Goal: Transaction & Acquisition: Register for event/course

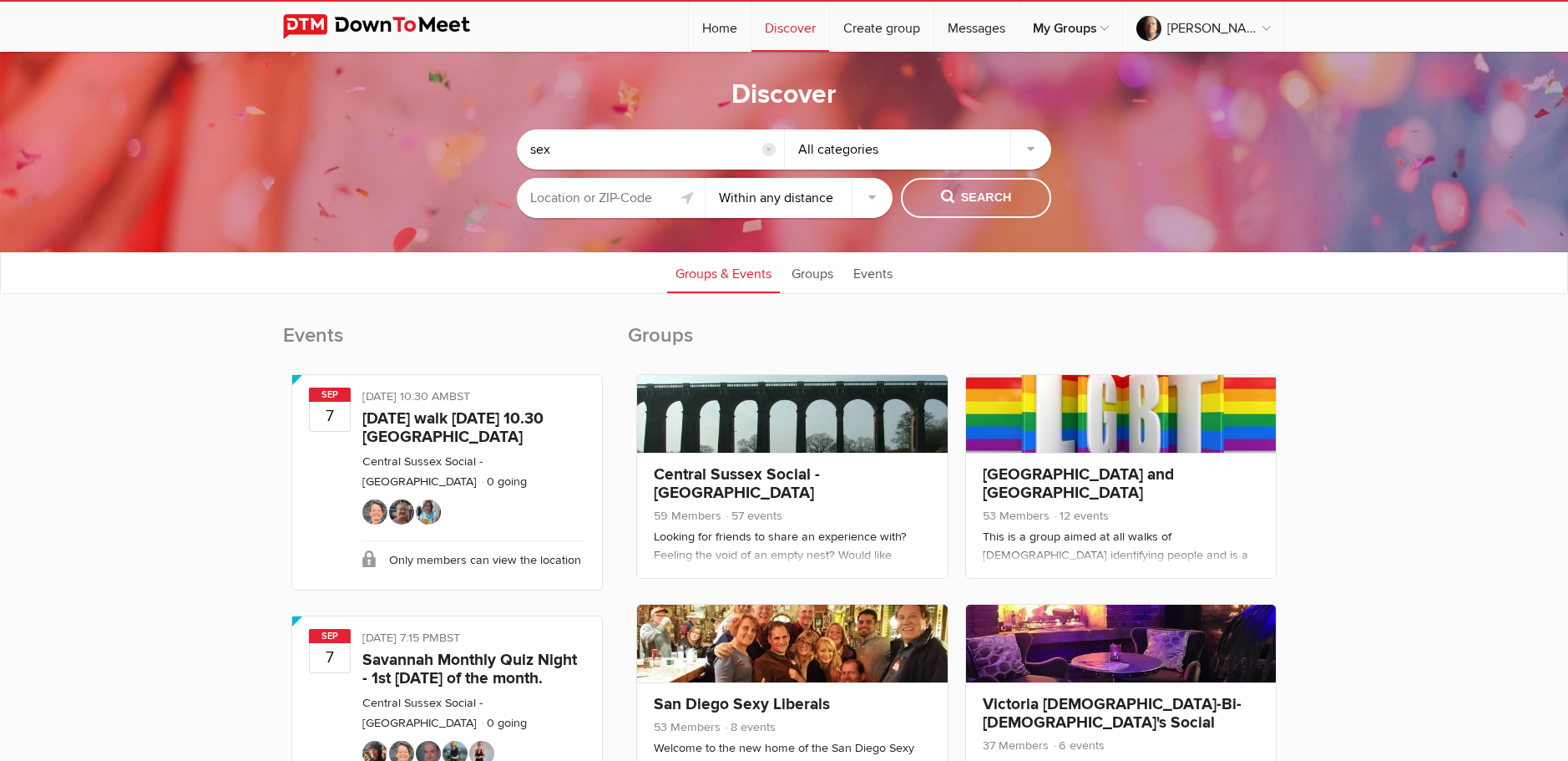
select select "null"
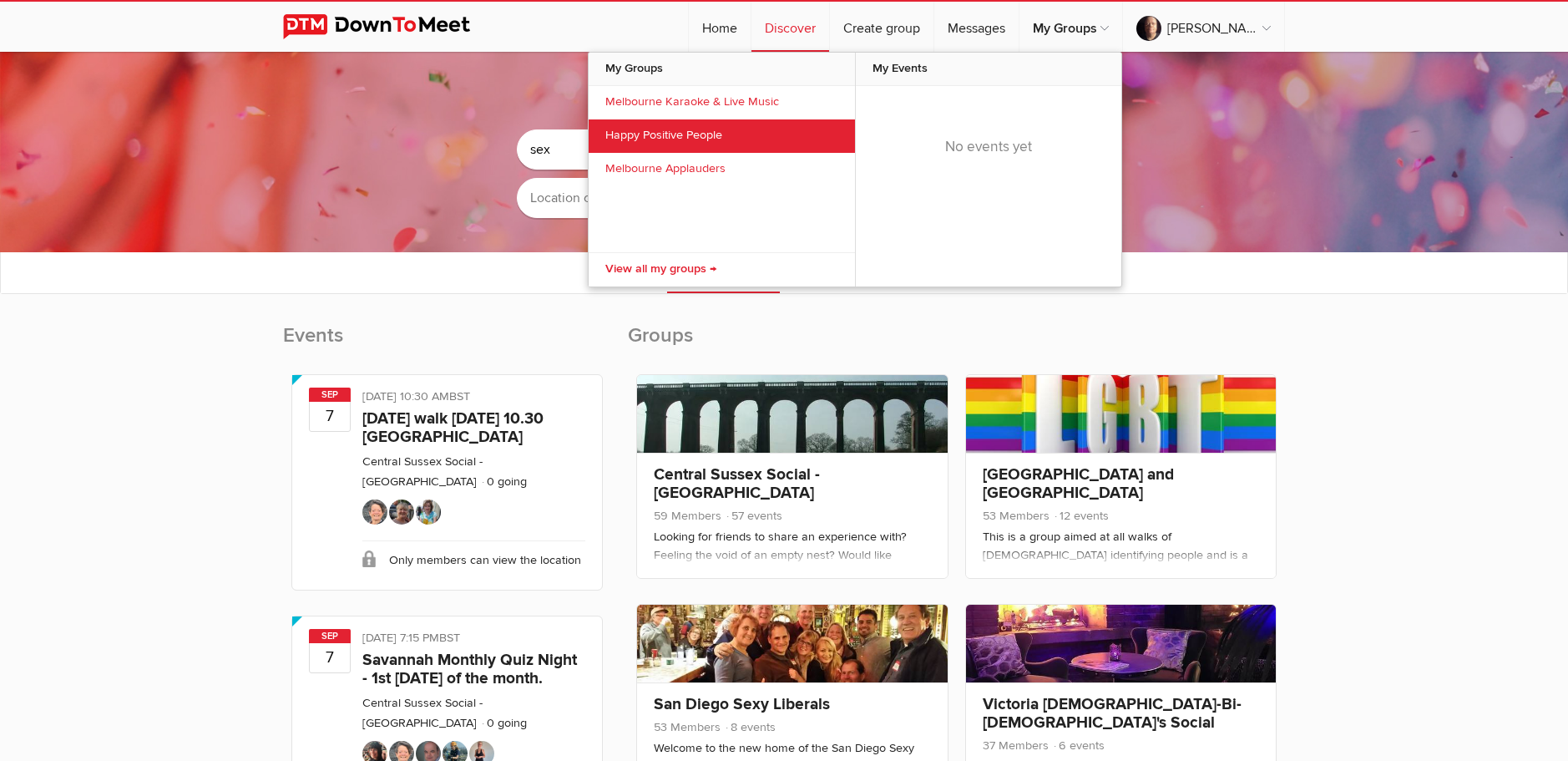
click at [758, 132] on link "Happy Positive People" at bounding box center [722, 136] width 267 height 33
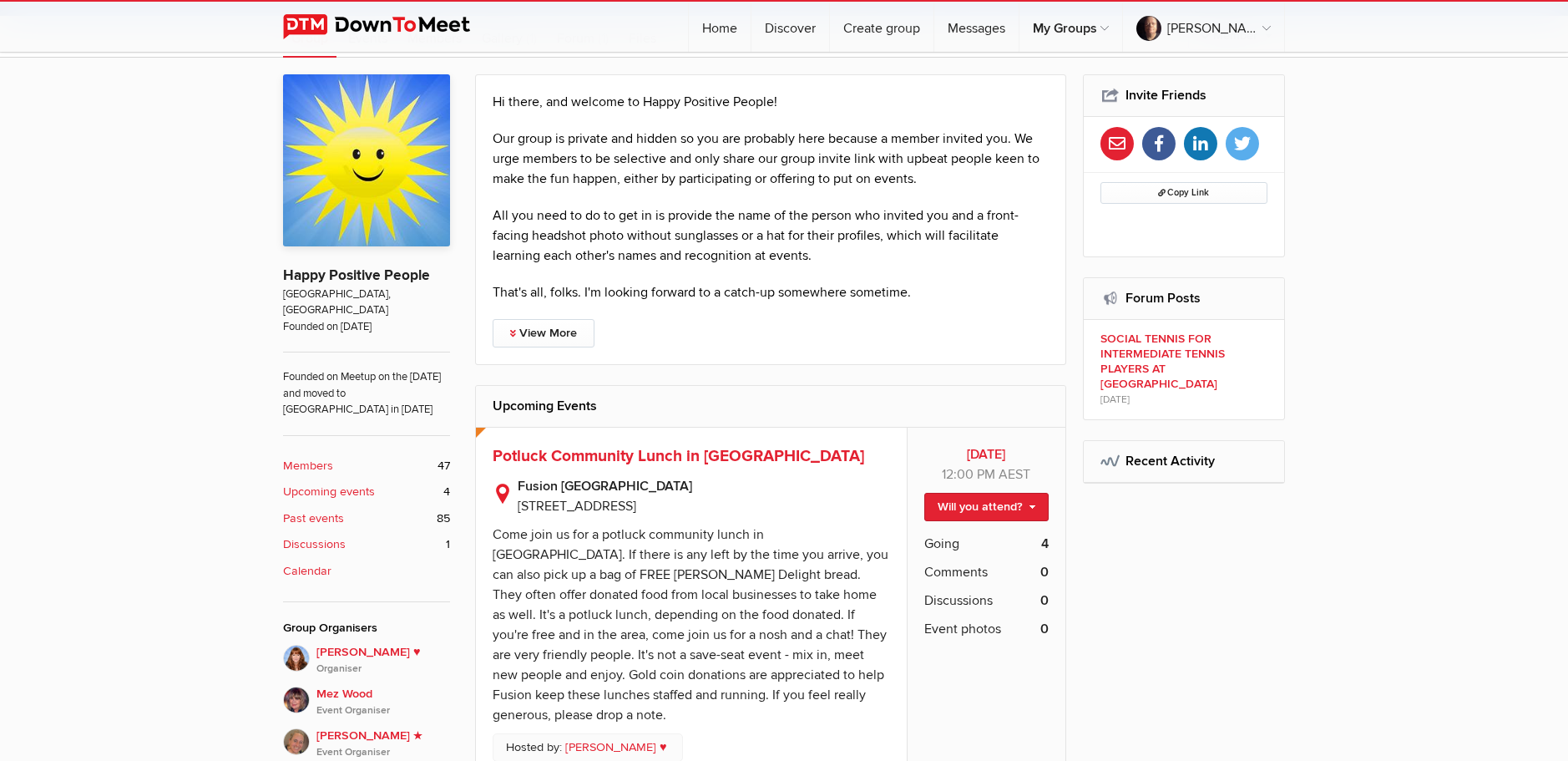
scroll to position [668, 0]
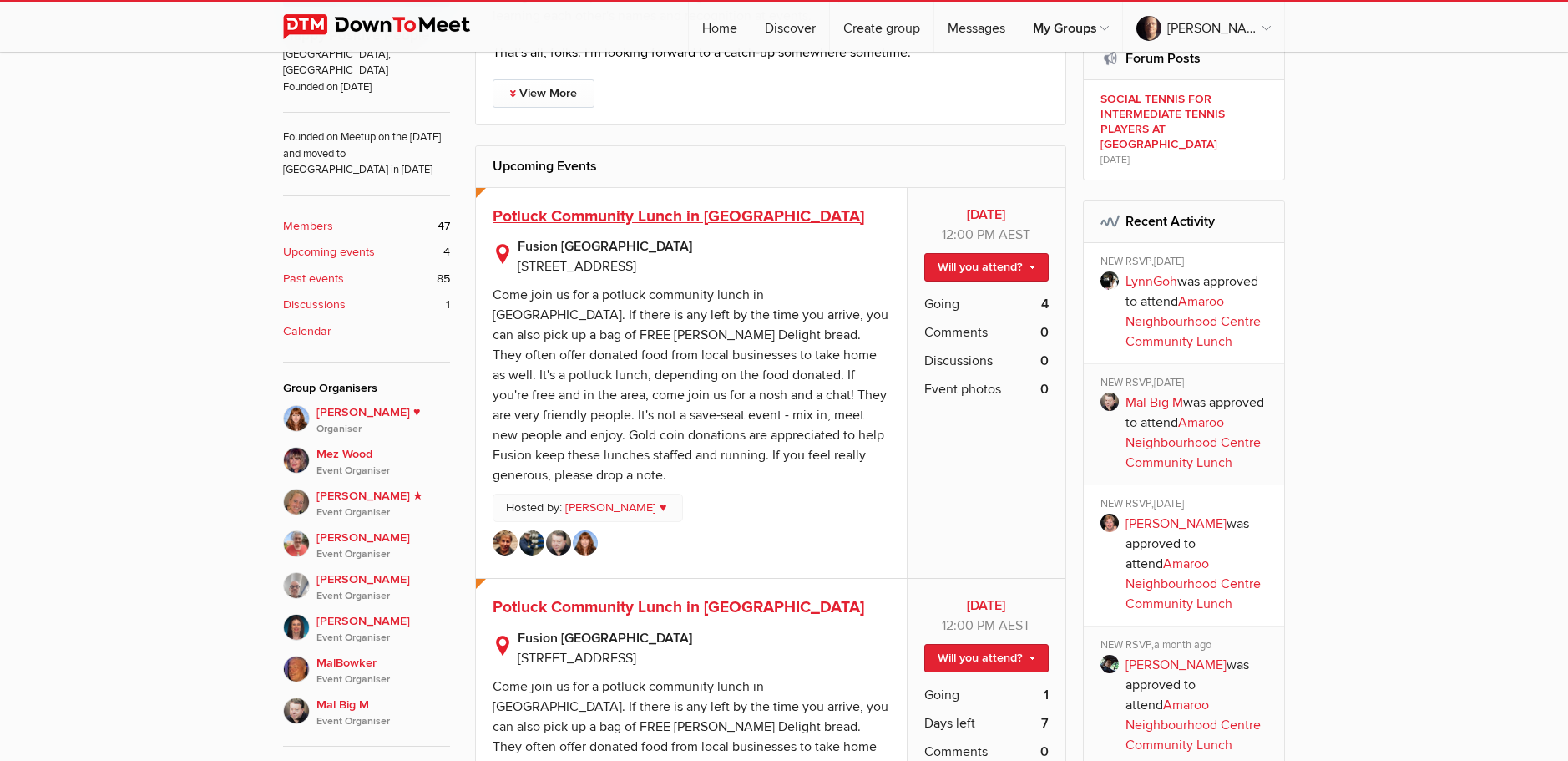
click at [670, 214] on span "Potluck Community Lunch in [GEOGRAPHIC_DATA]" at bounding box center [678, 216] width 371 height 20
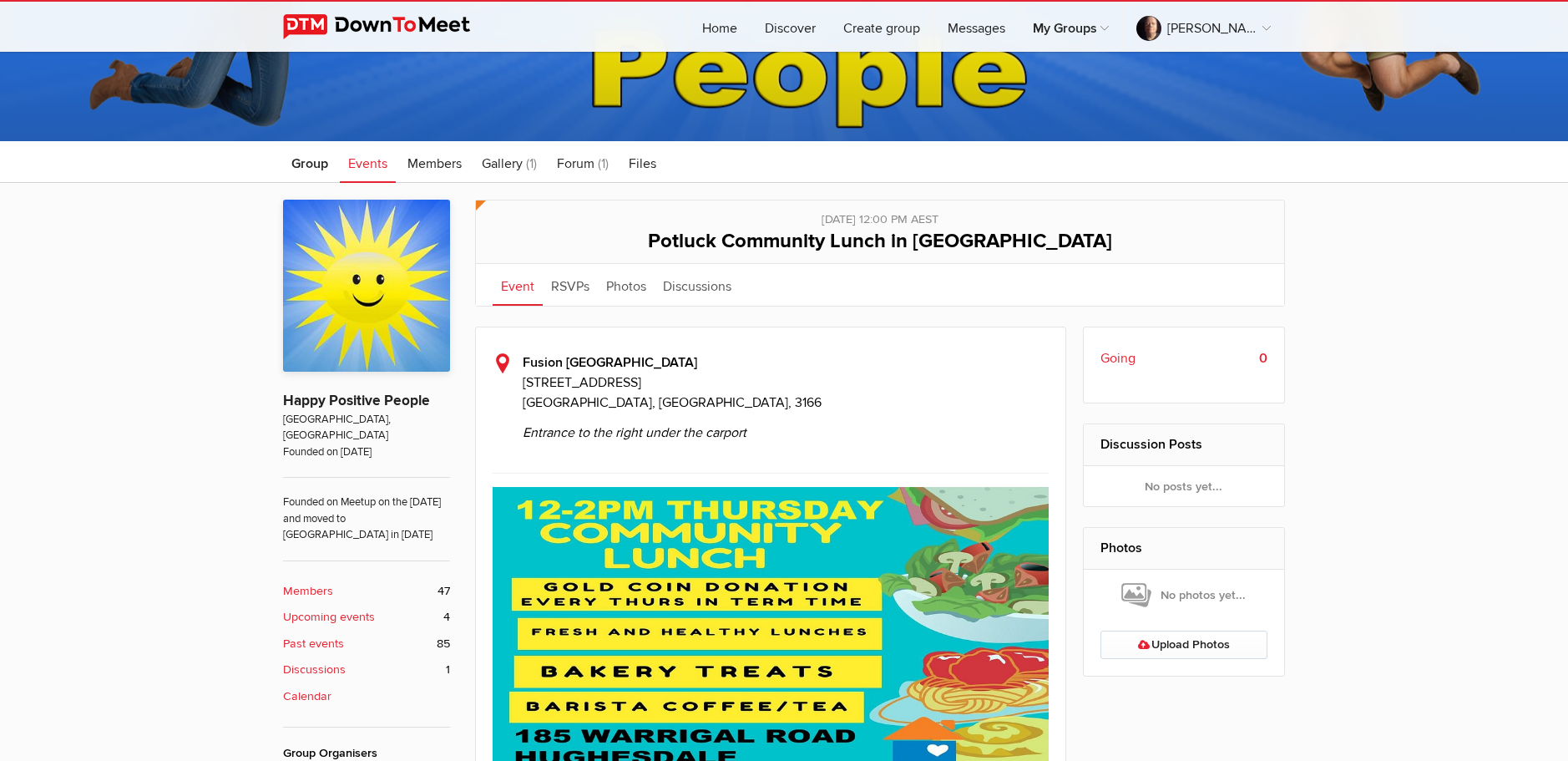
scroll to position [334, 0]
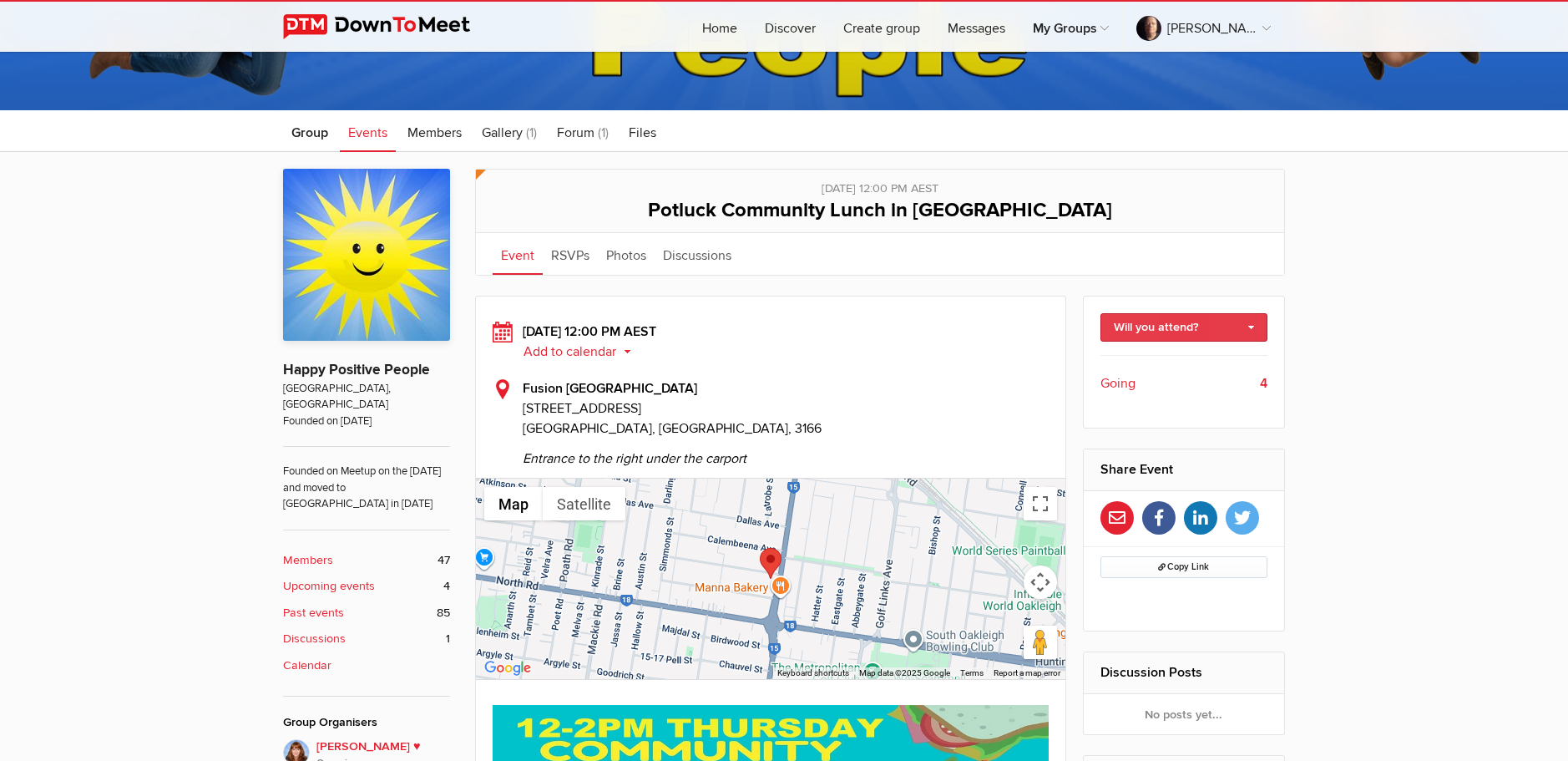
click at [1196, 325] on link "Will you attend?" at bounding box center [1185, 327] width 168 height 28
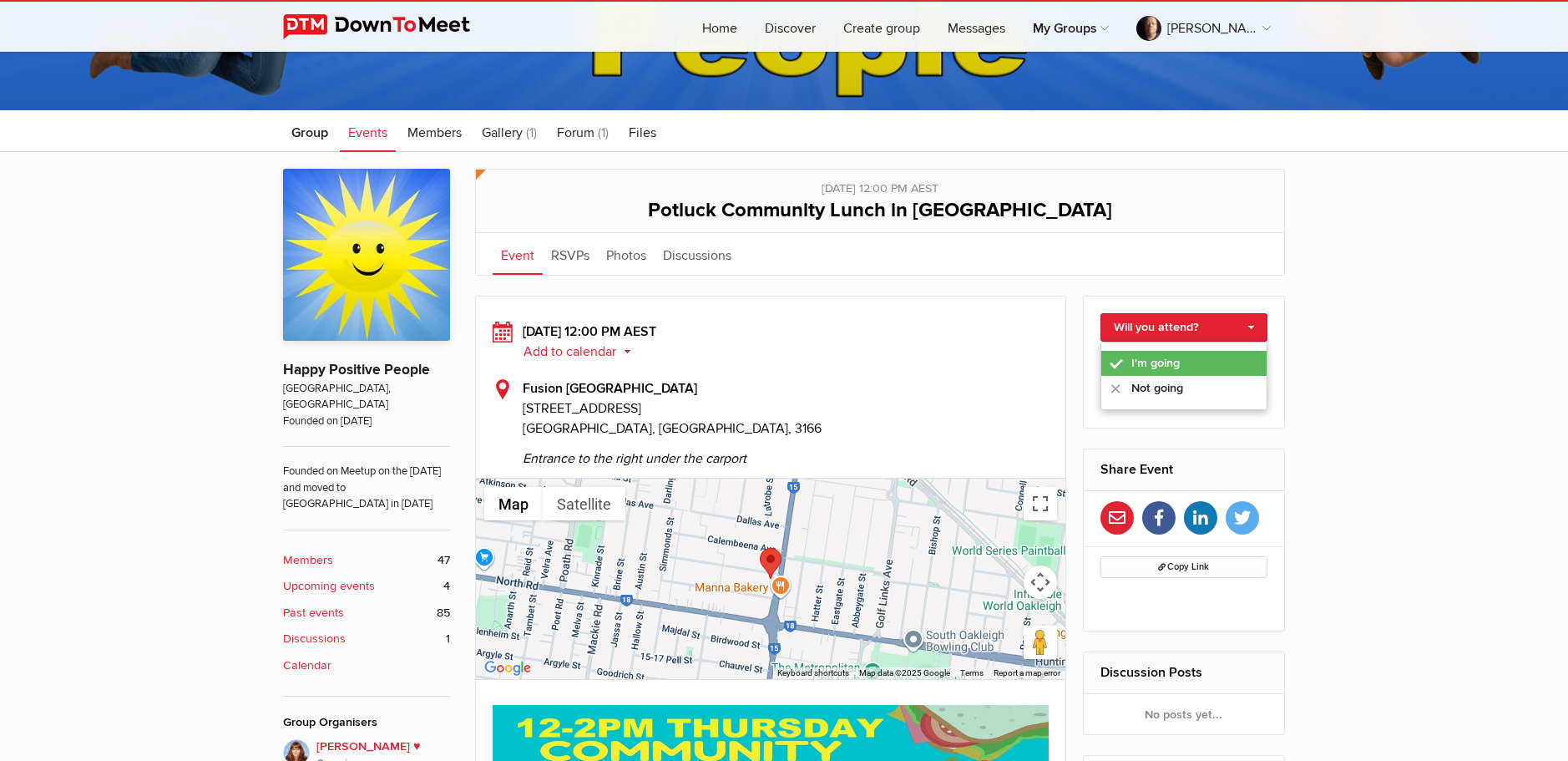
click at [1178, 358] on link "I'm going" at bounding box center [1184, 363] width 166 height 25
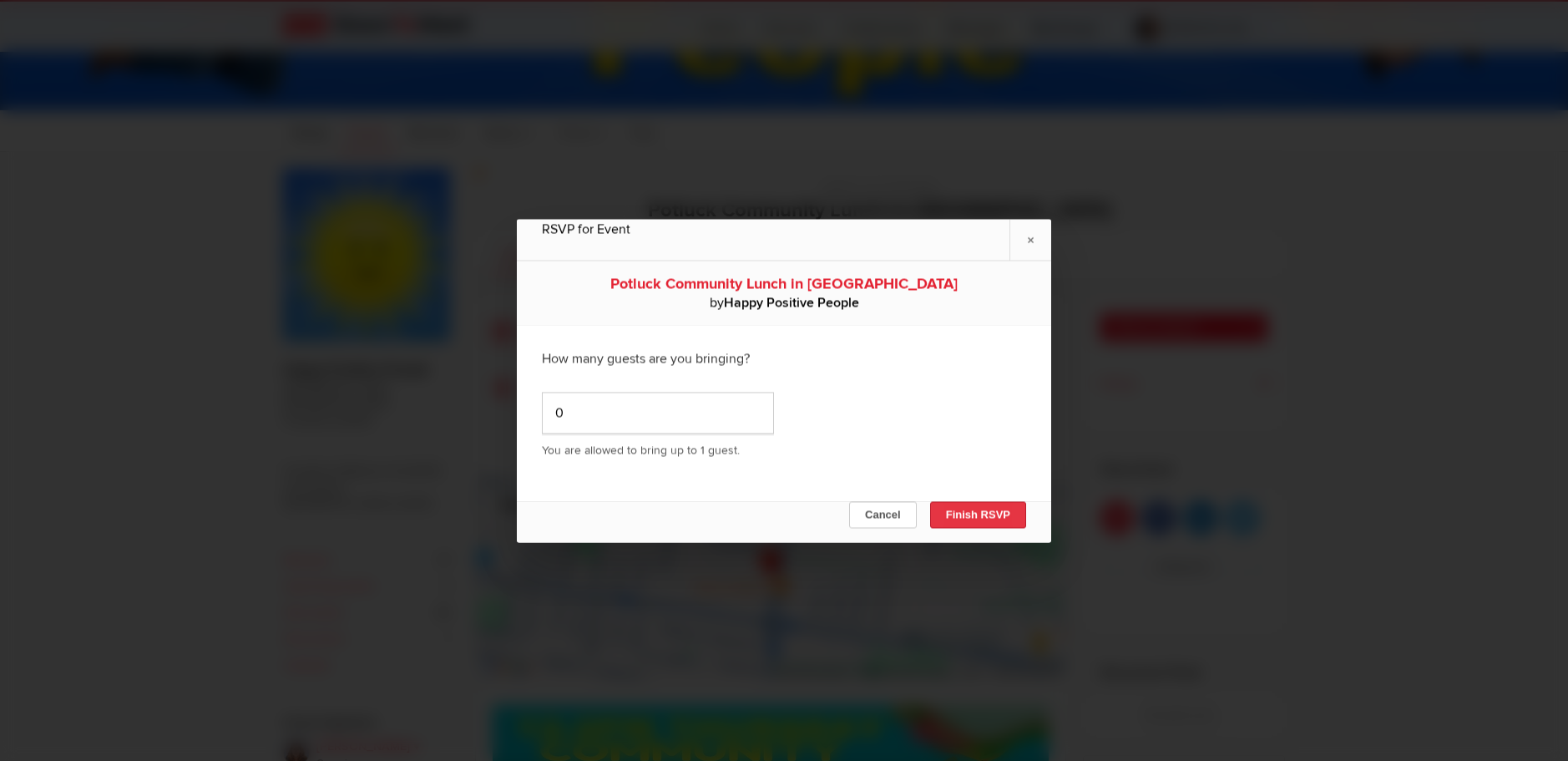
click at [976, 520] on button "Finish RSVP" at bounding box center [978, 514] width 96 height 27
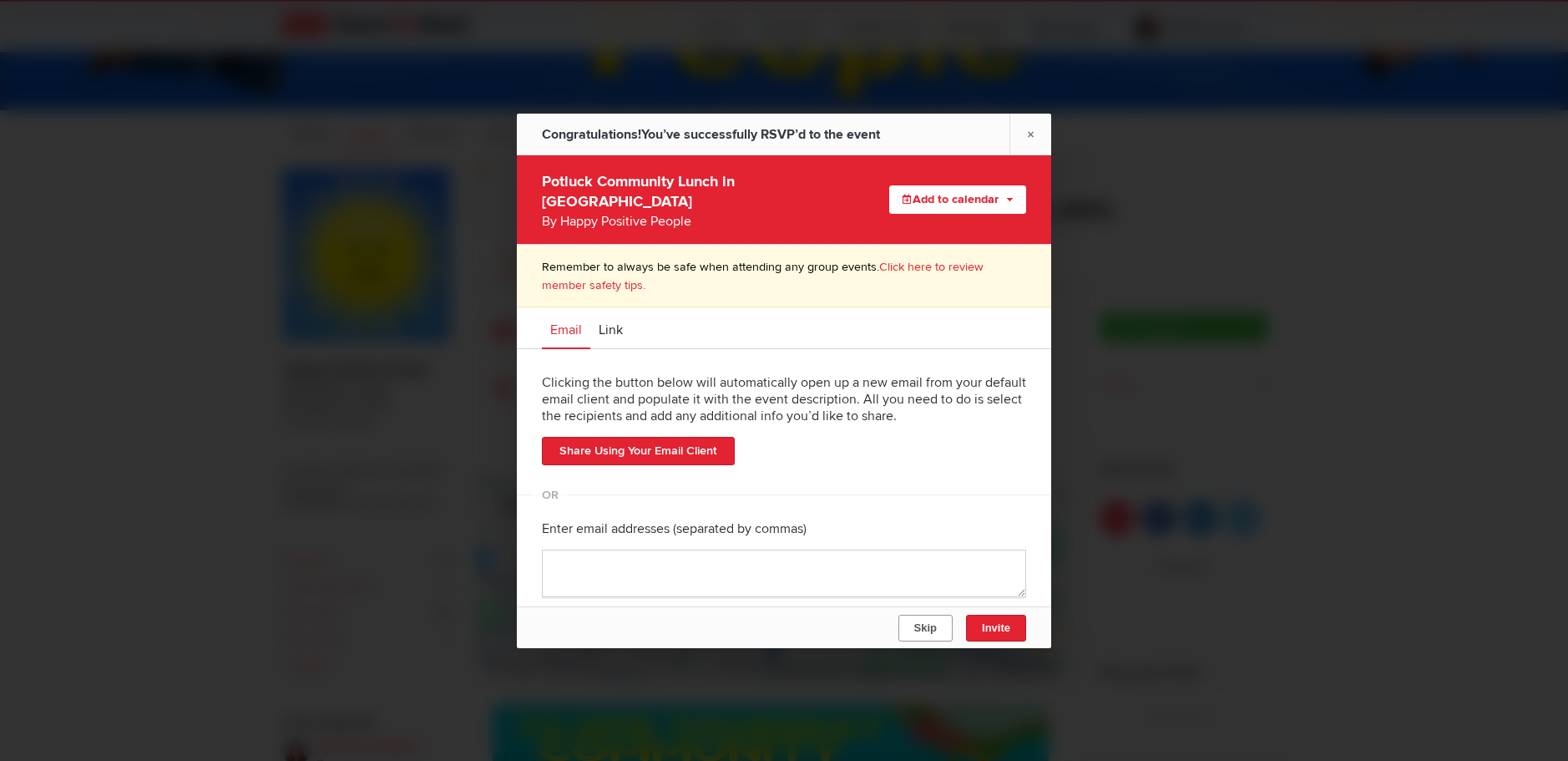
click at [933, 623] on span "Skip" at bounding box center [926, 628] width 23 height 13
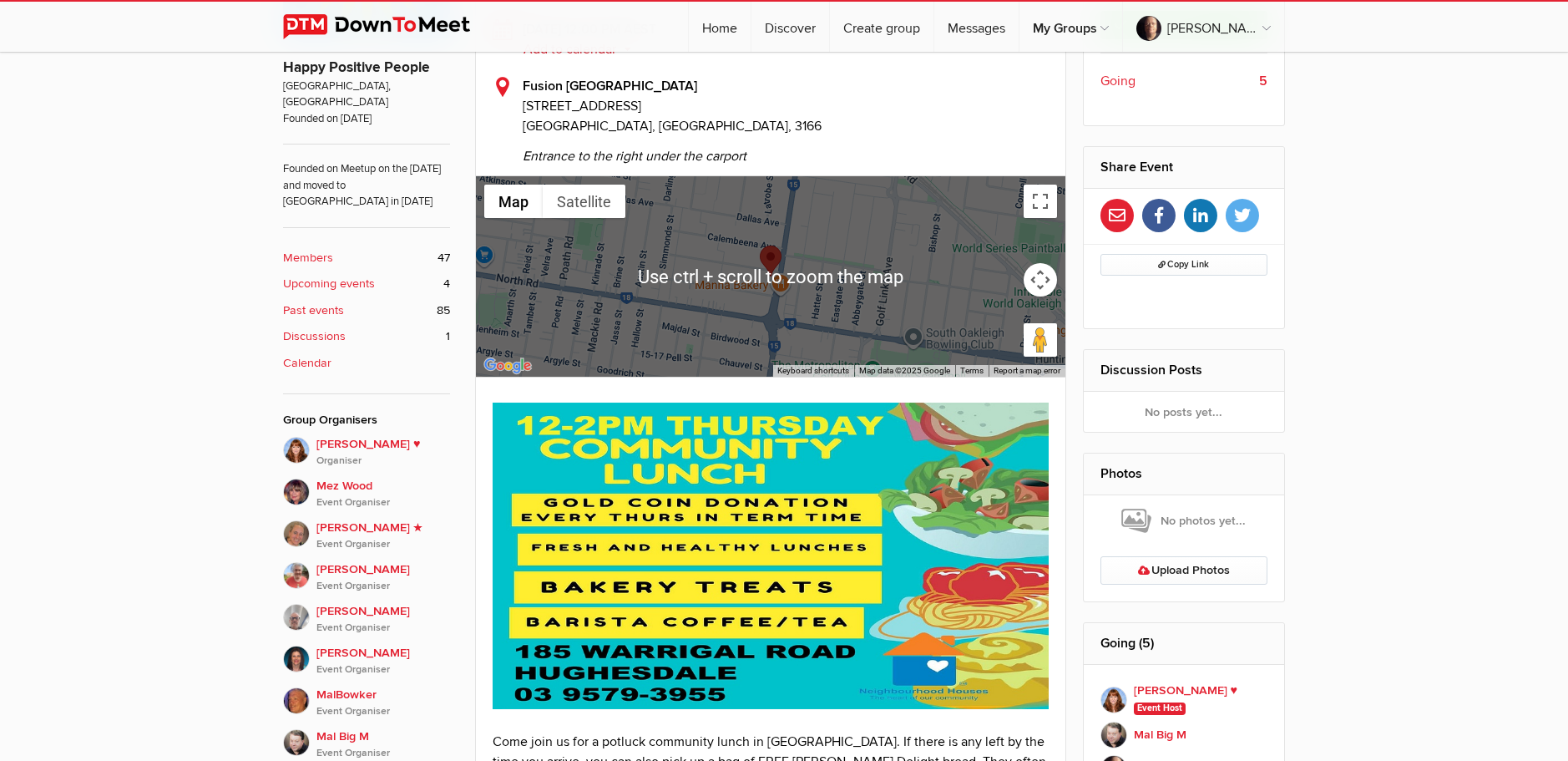
scroll to position [668, 0]
